Goal: Check status: Check status

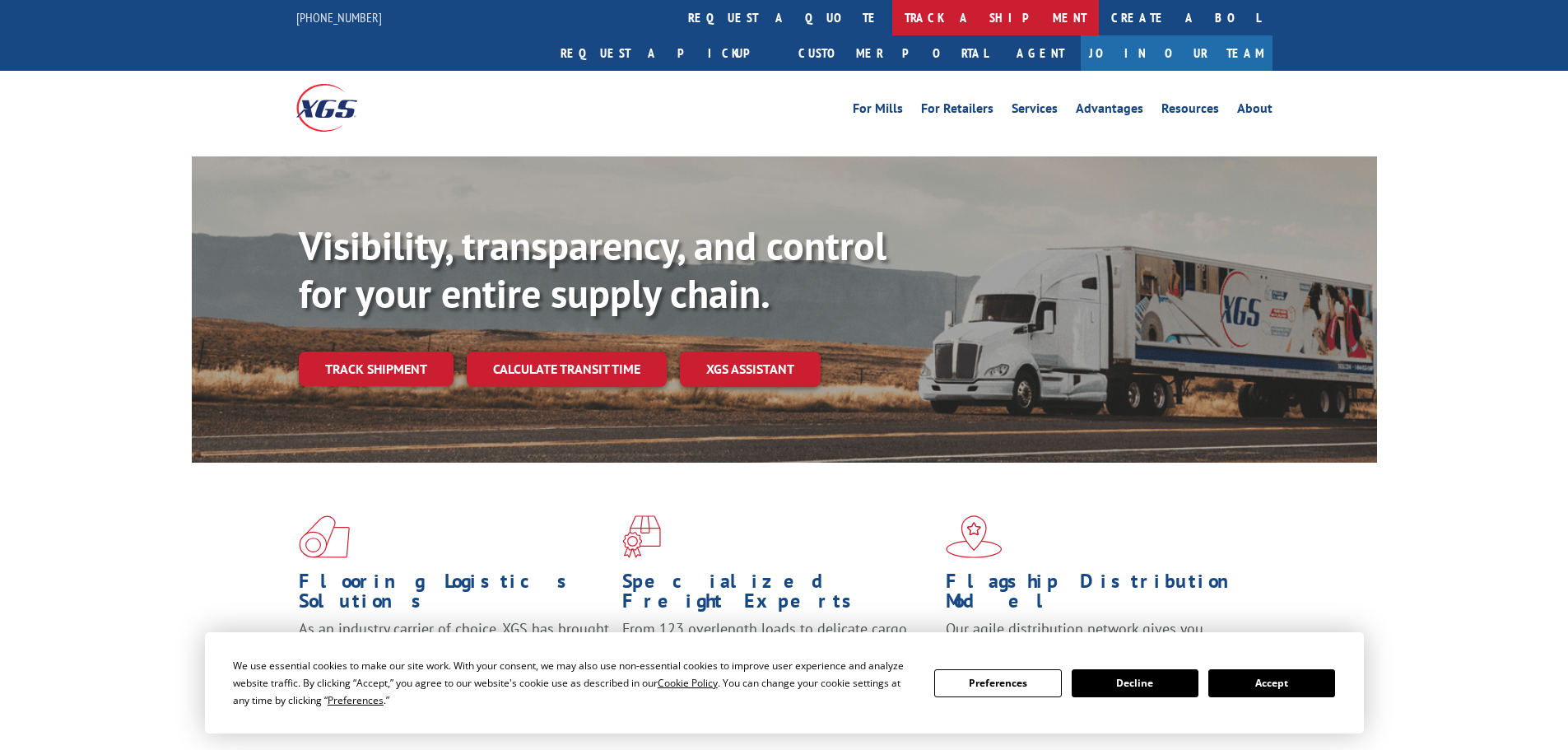
click at [893, 23] on link "track a shipment" at bounding box center [996, 18] width 207 height 35
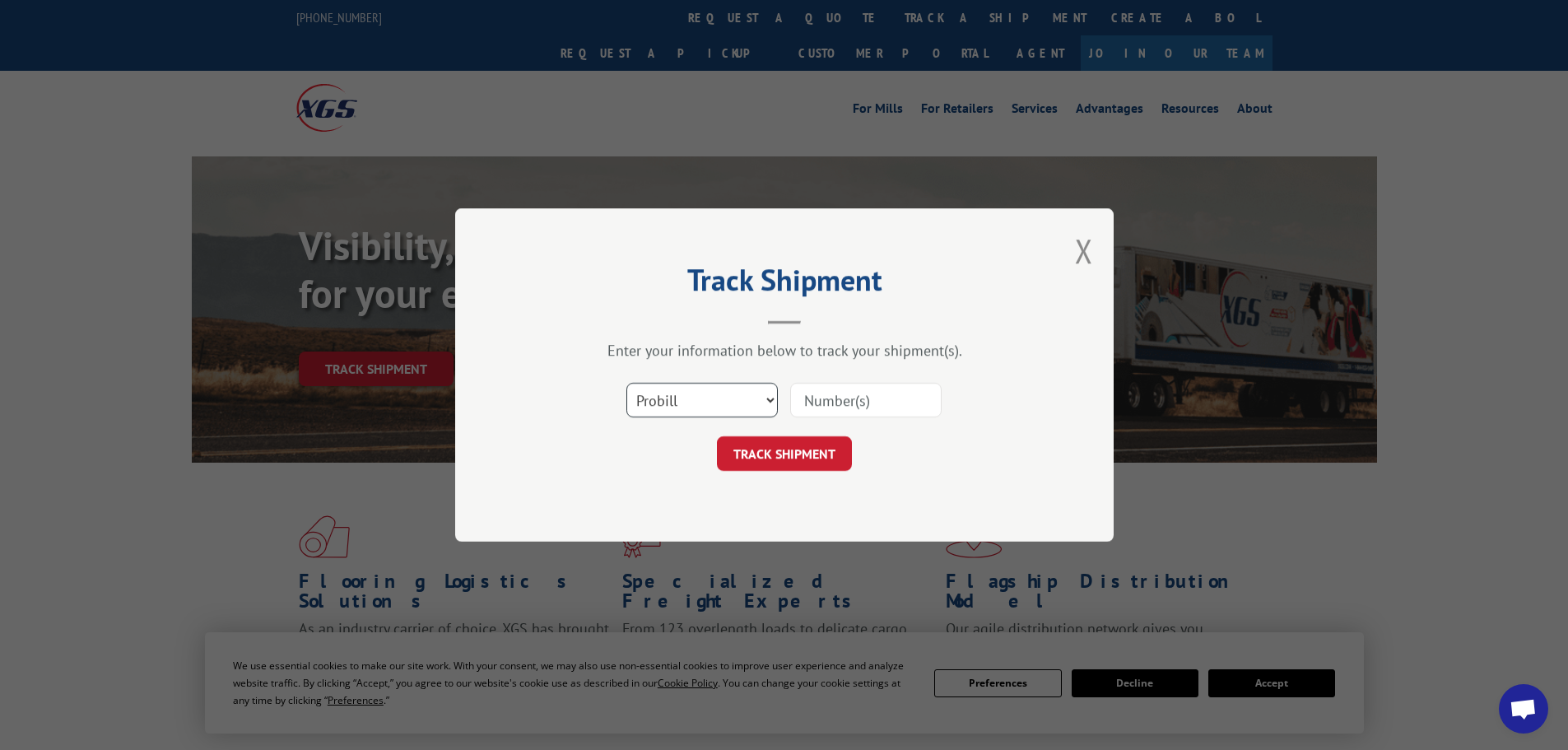
click at [690, 412] on select "Select category... Probill BOL PO" at bounding box center [701, 400] width 151 height 34
select select "po"
click at [626, 383] on select "Select category... Probill BOL PO" at bounding box center [701, 400] width 151 height 34
click at [847, 405] on input at bounding box center [866, 400] width 151 height 34
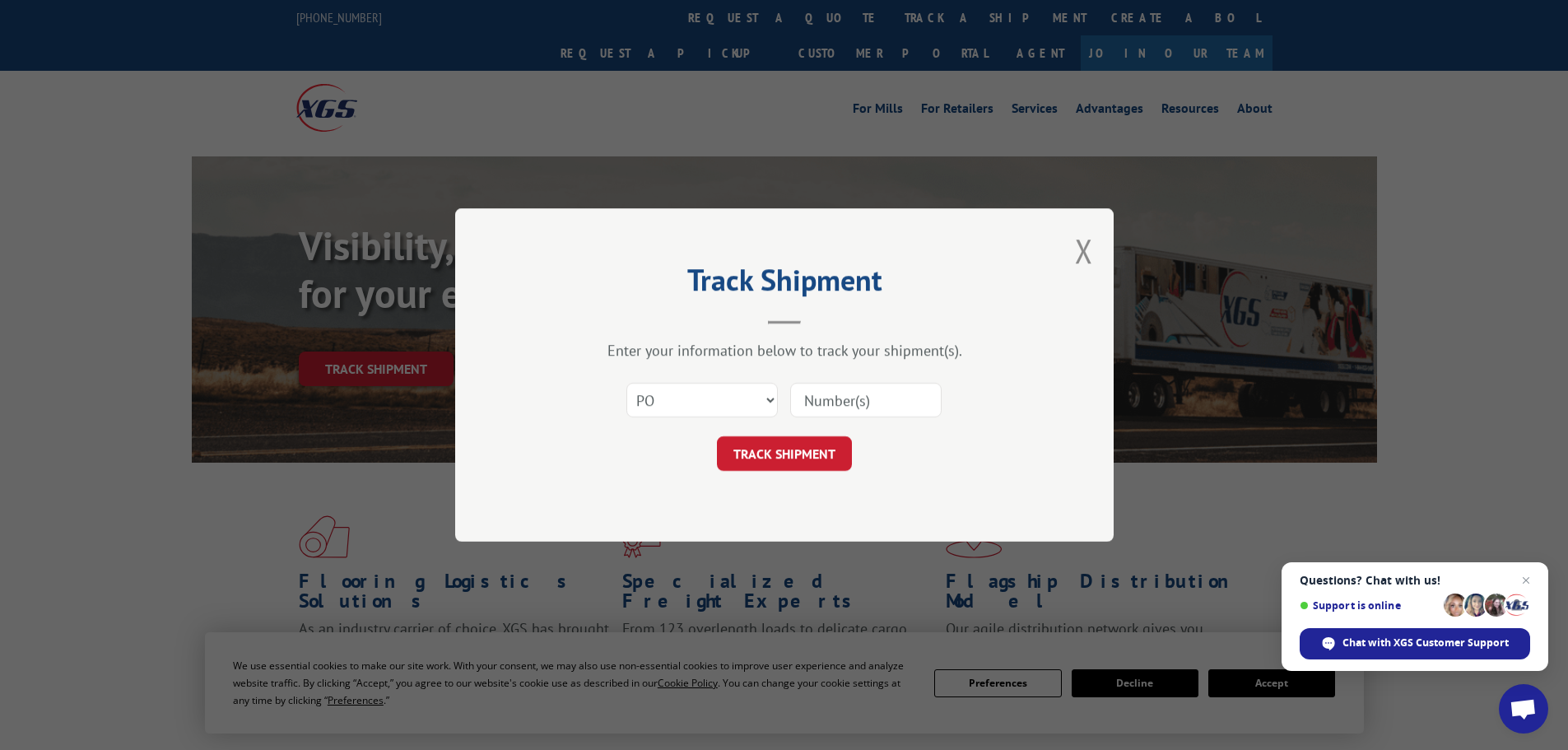
paste input "294921240"
type input "294921240"
click at [829, 464] on button "TRACK SHIPMENT" at bounding box center [785, 453] width 135 height 34
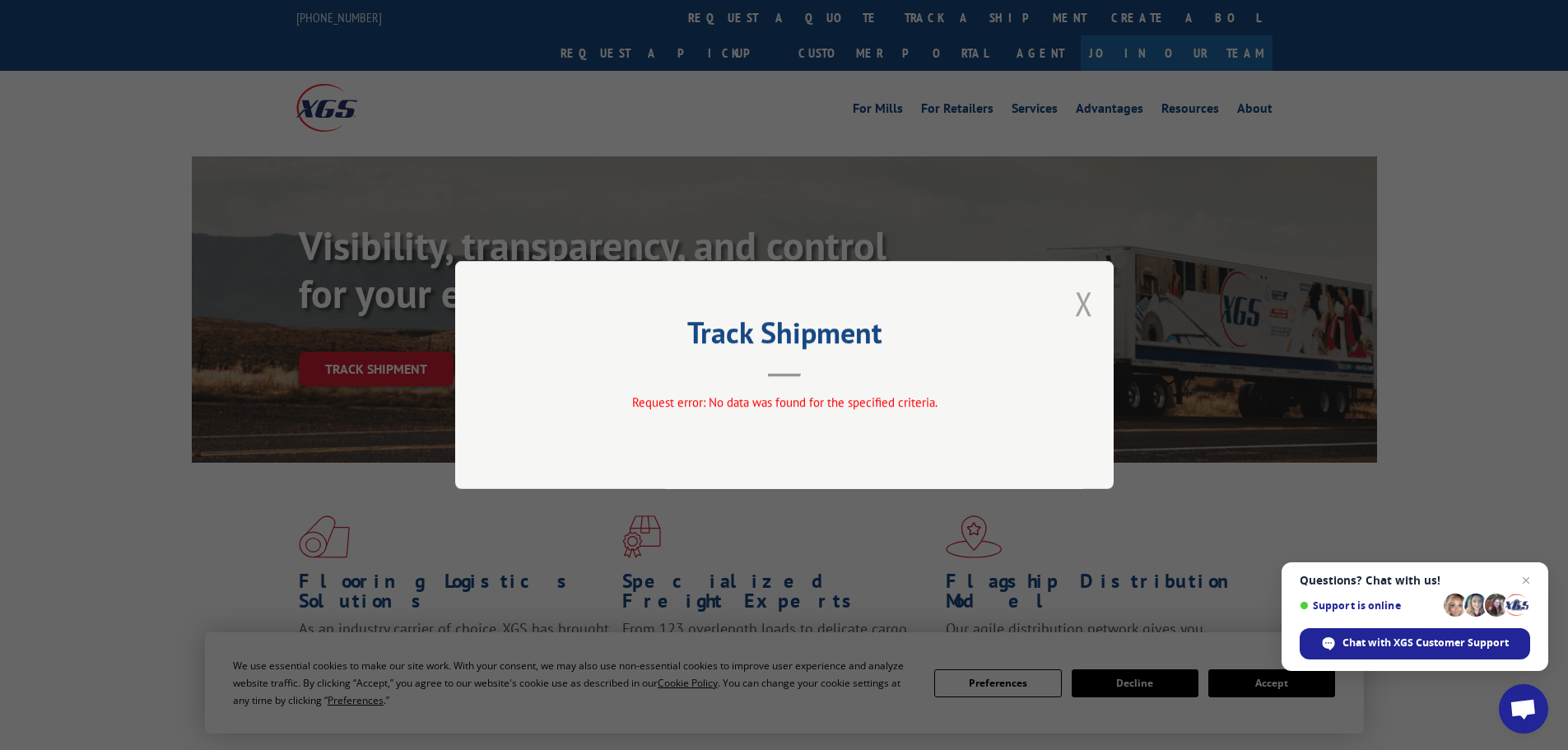
click at [1081, 313] on button "Close modal" at bounding box center [1085, 303] width 19 height 44
